Goal: Information Seeking & Learning: Learn about a topic

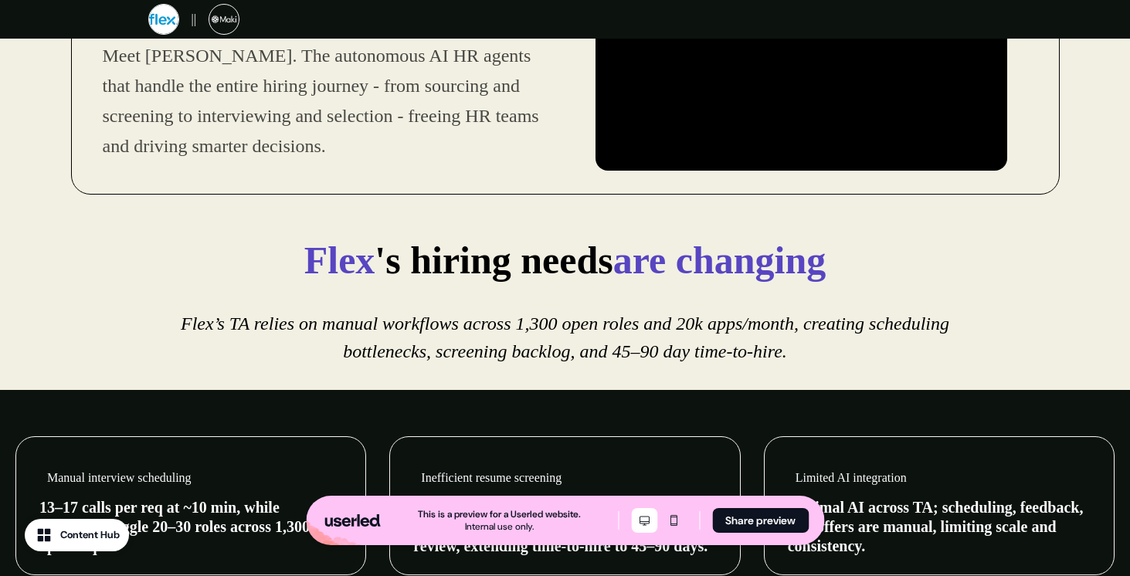
scroll to position [179, 0]
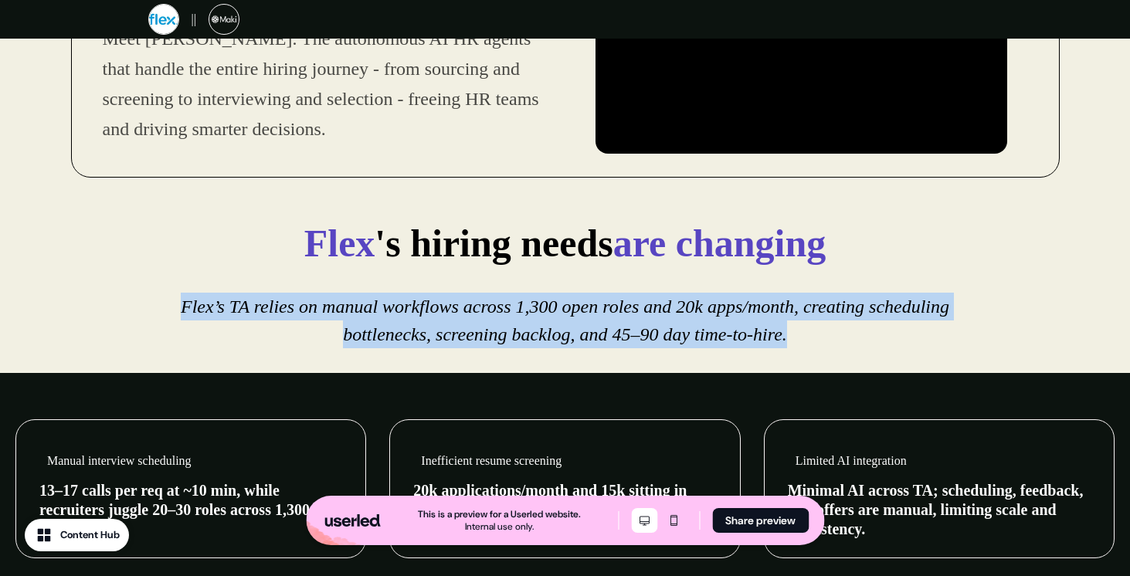
drag, startPoint x: 391, startPoint y: 287, endPoint x: 540, endPoint y: 363, distance: 167.6
click at [540, 363] on div "Flex 's hiring needs are changing Flex’s TA relies on manual workflows across 1…" at bounding box center [565, 287] width 1130 height 172
drag, startPoint x: 540, startPoint y: 363, endPoint x: 409, endPoint y: 273, distance: 159.0
click at [409, 273] on div "Flex 's hiring needs are changing Flex’s TA relies on manual workflows across 1…" at bounding box center [565, 287] width 1130 height 172
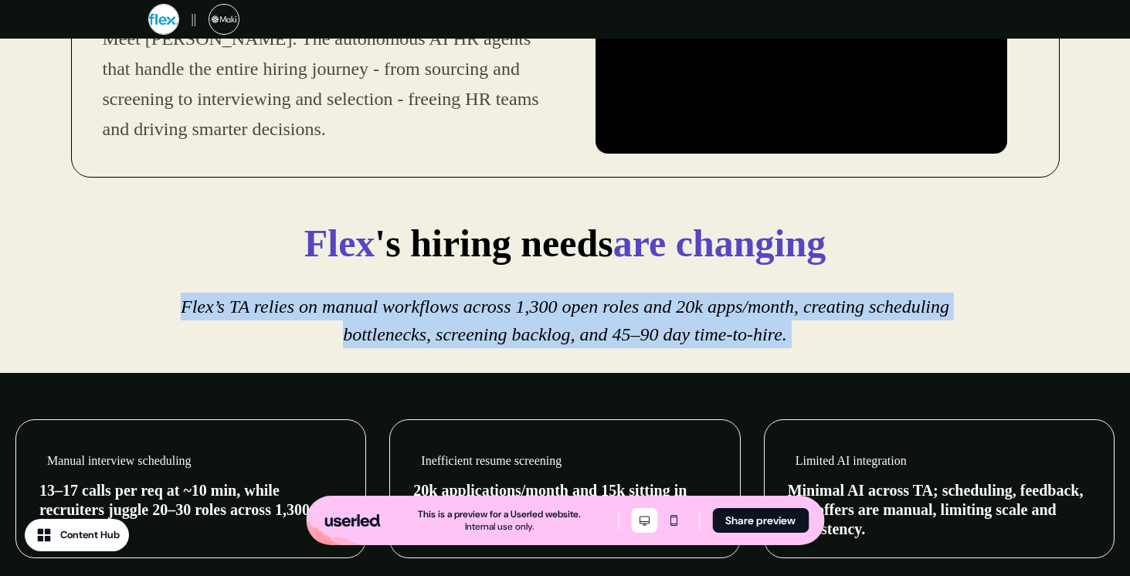
click at [409, 273] on div "Flex 's hiring needs are changing" at bounding box center [565, 244] width 773 height 70
drag, startPoint x: 409, startPoint y: 273, endPoint x: 532, endPoint y: 363, distance: 152.1
click at [532, 363] on div "Flex 's hiring needs are changing Flex’s TA relies on manual workflows across 1…" at bounding box center [565, 287] width 1130 height 172
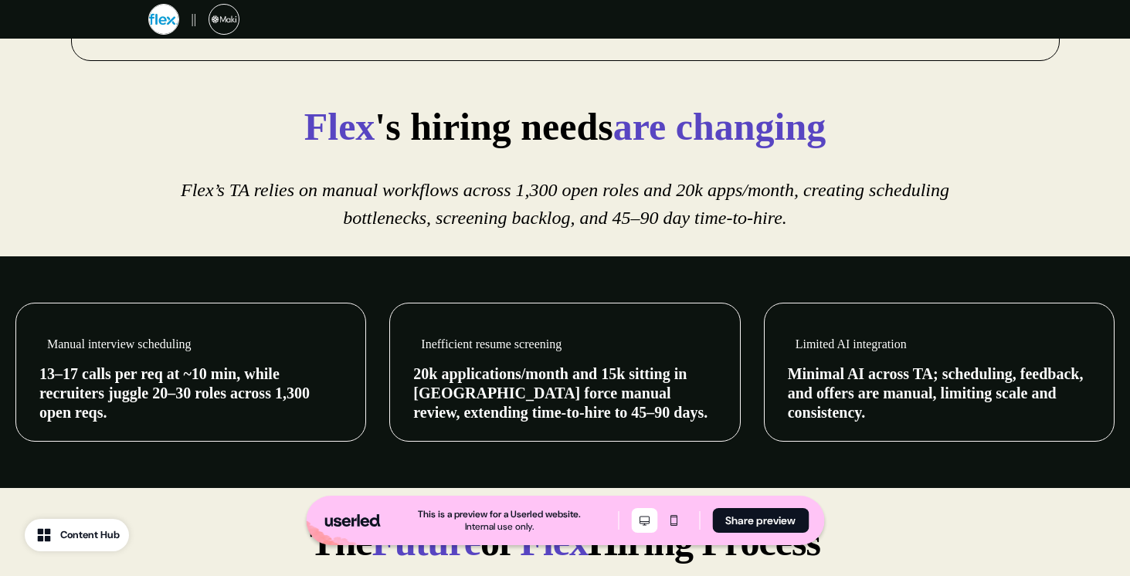
scroll to position [361, 0]
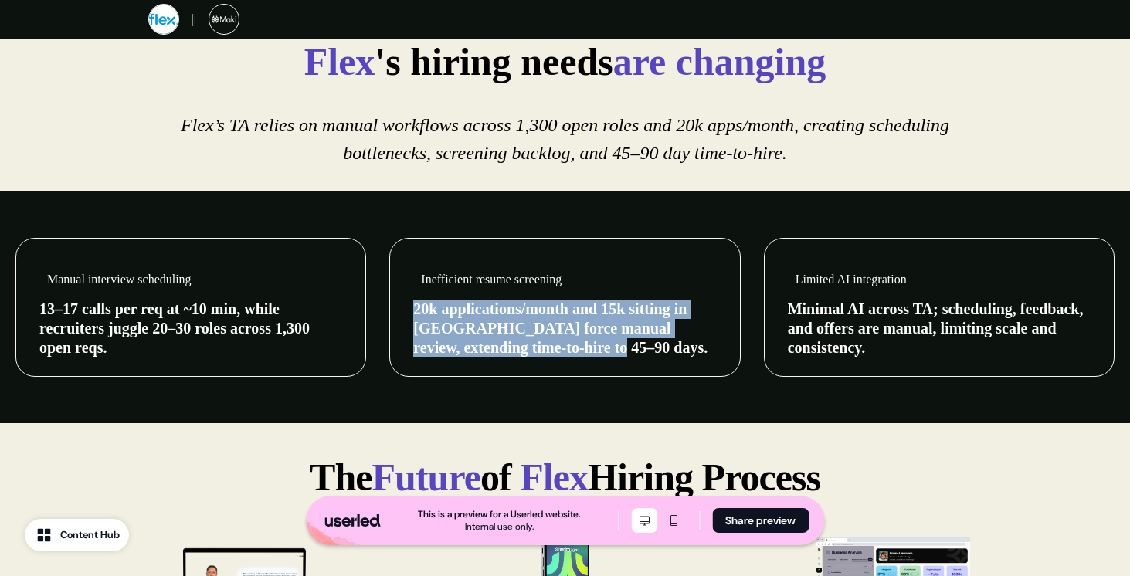
drag, startPoint x: 406, startPoint y: 299, endPoint x: 564, endPoint y: 346, distance: 164.5
click at [564, 346] on div "Inefficient resume screening 20k applications/month and 15k sitting in [GEOGRAP…" at bounding box center [564, 307] width 351 height 139
click at [564, 346] on p "20k applications/month and 15k sitting in [GEOGRAPHIC_DATA] force manual review…" at bounding box center [564, 329] width 303 height 58
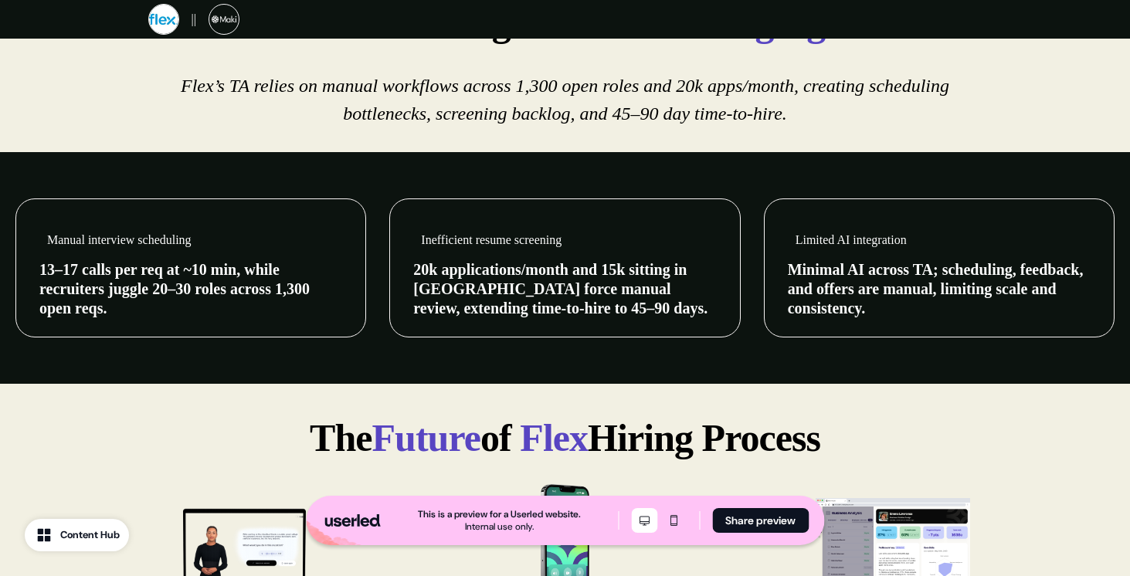
scroll to position [435, 0]
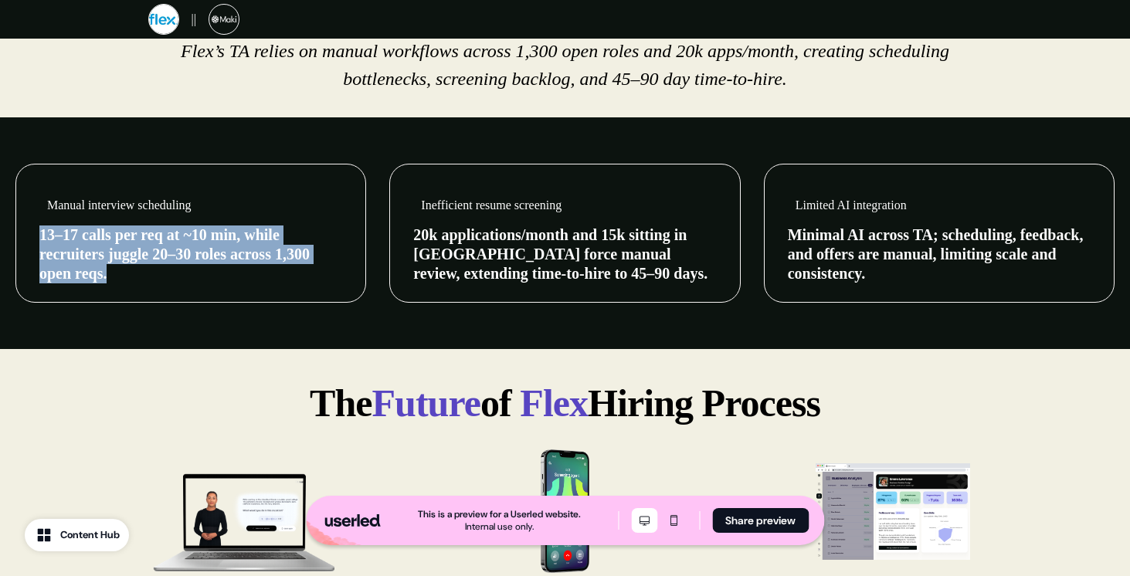
drag, startPoint x: 287, startPoint y: 219, endPoint x: 331, endPoint y: 263, distance: 62.8
click at [331, 263] on div "Manual interview scheduling 13–17 calls per req at ~10 min, while recruiters ju…" at bounding box center [190, 236] width 303 height 96
click at [331, 263] on p "13–17 calls per req at ~10 min, while recruiters juggle 20–30 roles across 1,30…" at bounding box center [190, 255] width 303 height 58
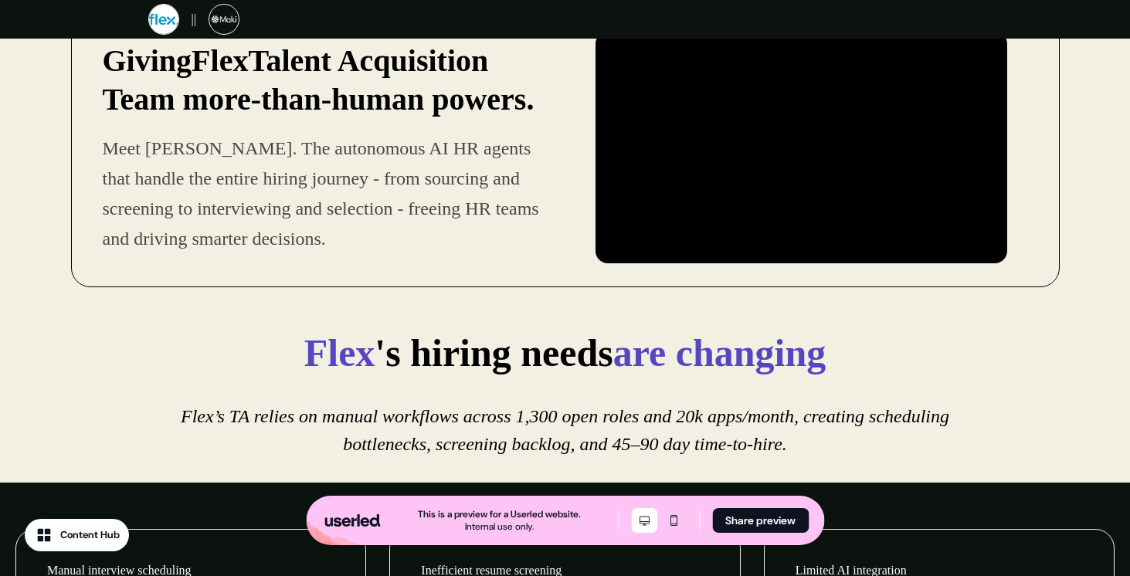
scroll to position [0, 0]
